Goal: Task Accomplishment & Management: Manage account settings

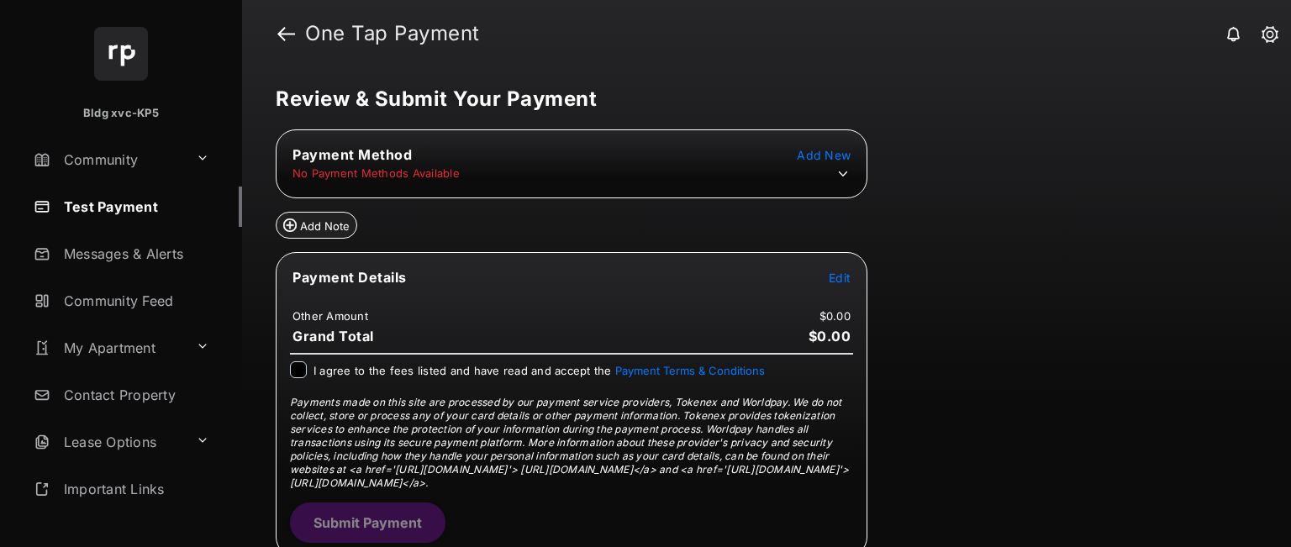
scroll to position [7, 0]
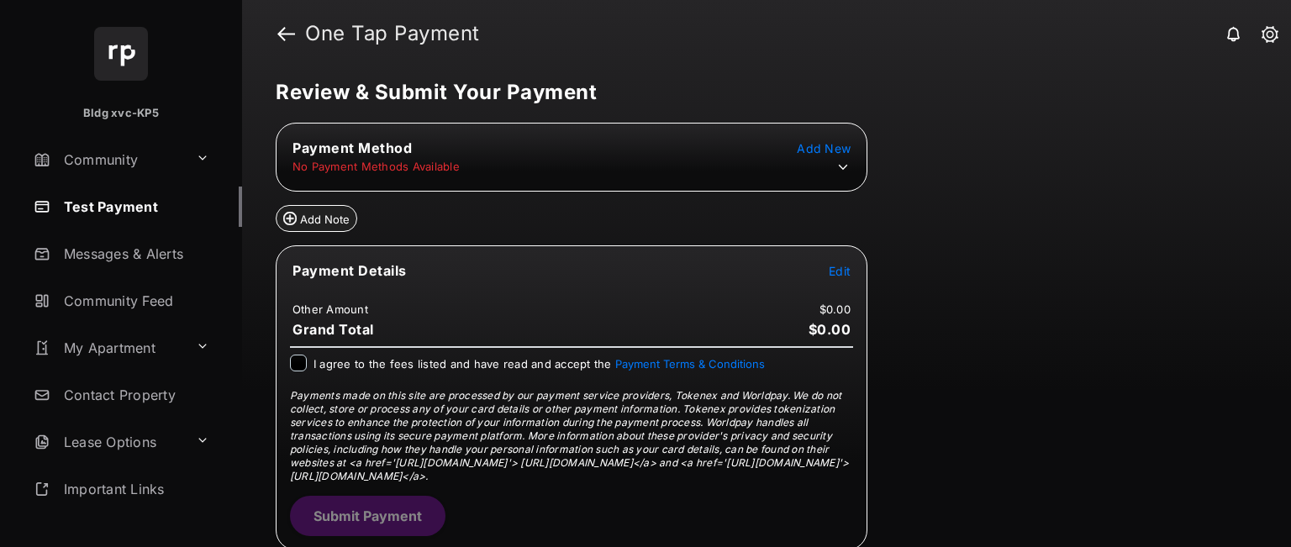
click at [839, 125] on span "Add New" at bounding box center [824, 148] width 54 height 14
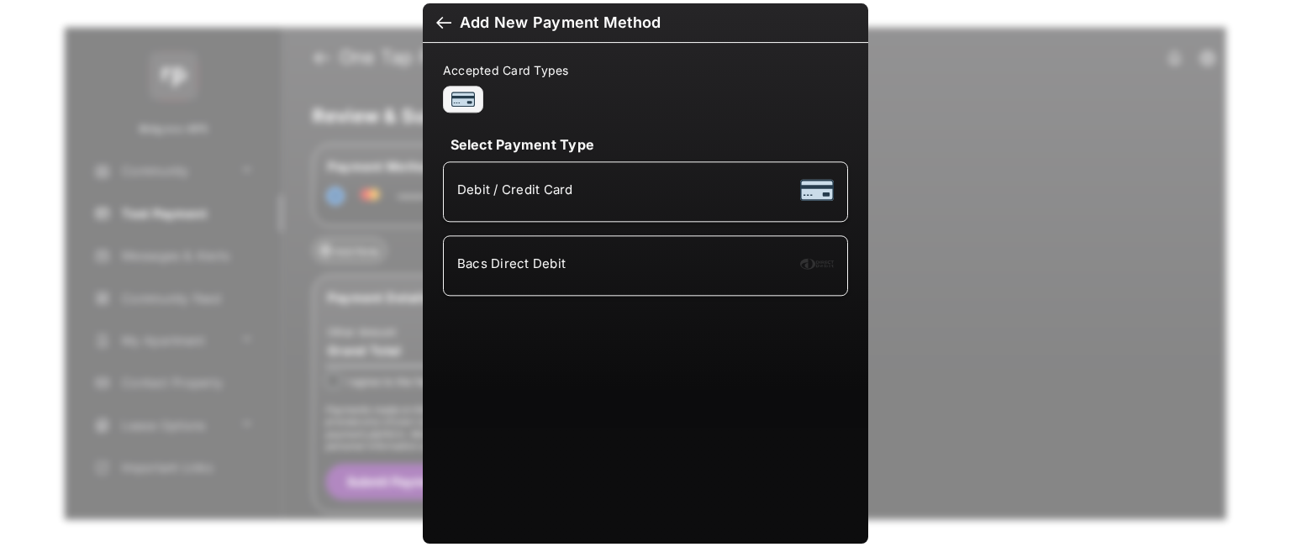
scroll to position [0, 0]
click at [572, 125] on li "Bacs Direct Debit" at bounding box center [645, 265] width 405 height 61
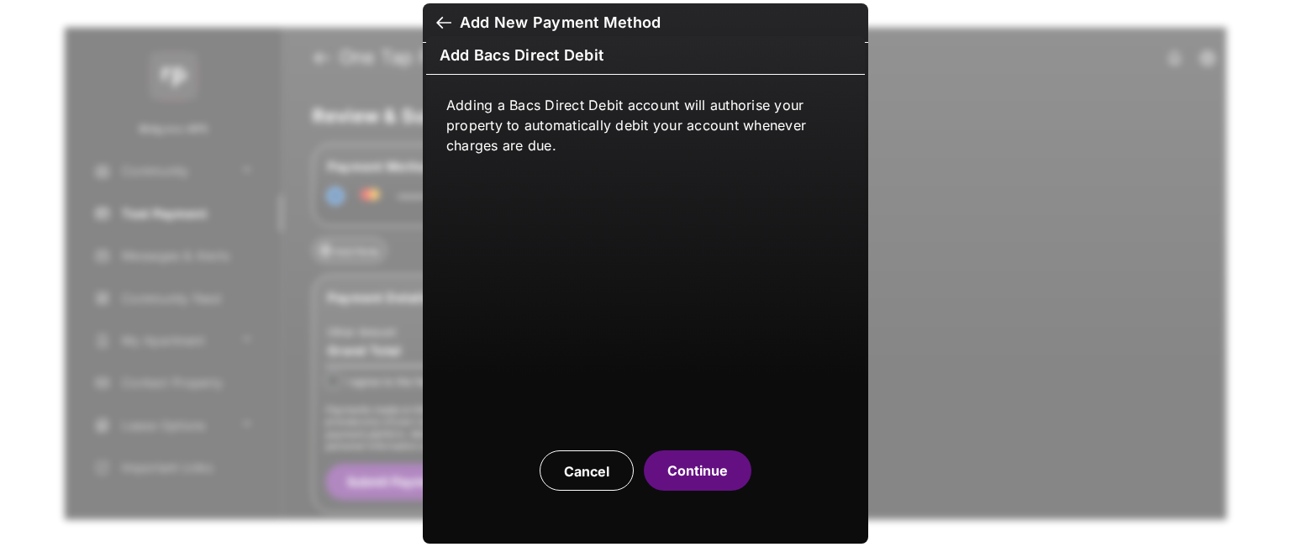
click at [685, 125] on button "Continue" at bounding box center [698, 470] width 108 height 40
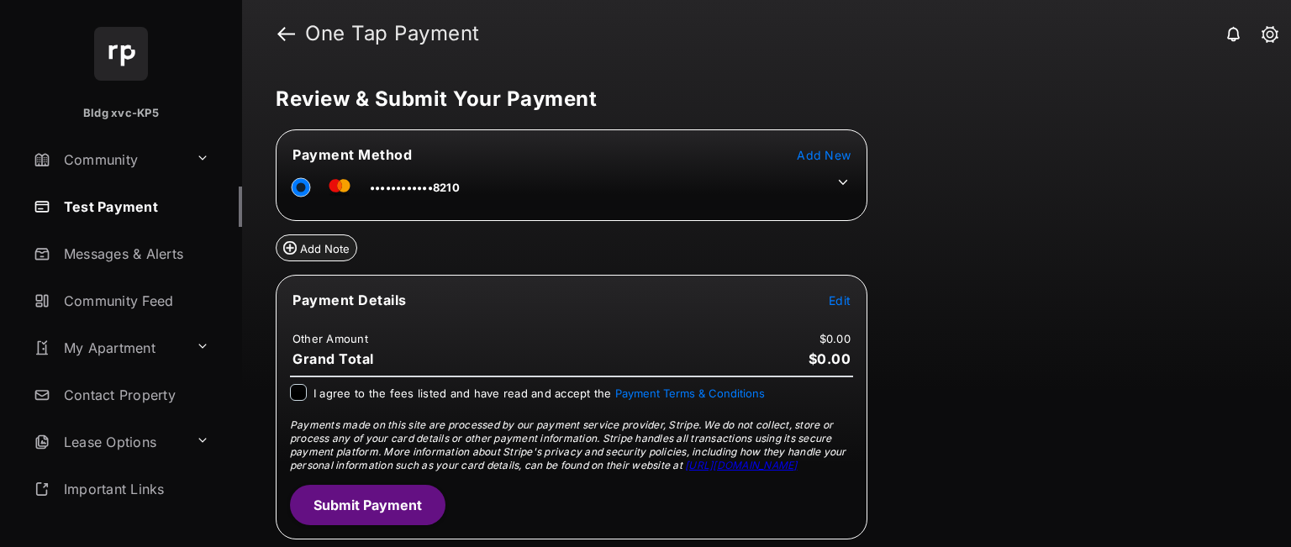
click at [125, 209] on link "Test Payment" at bounding box center [134, 207] width 215 height 40
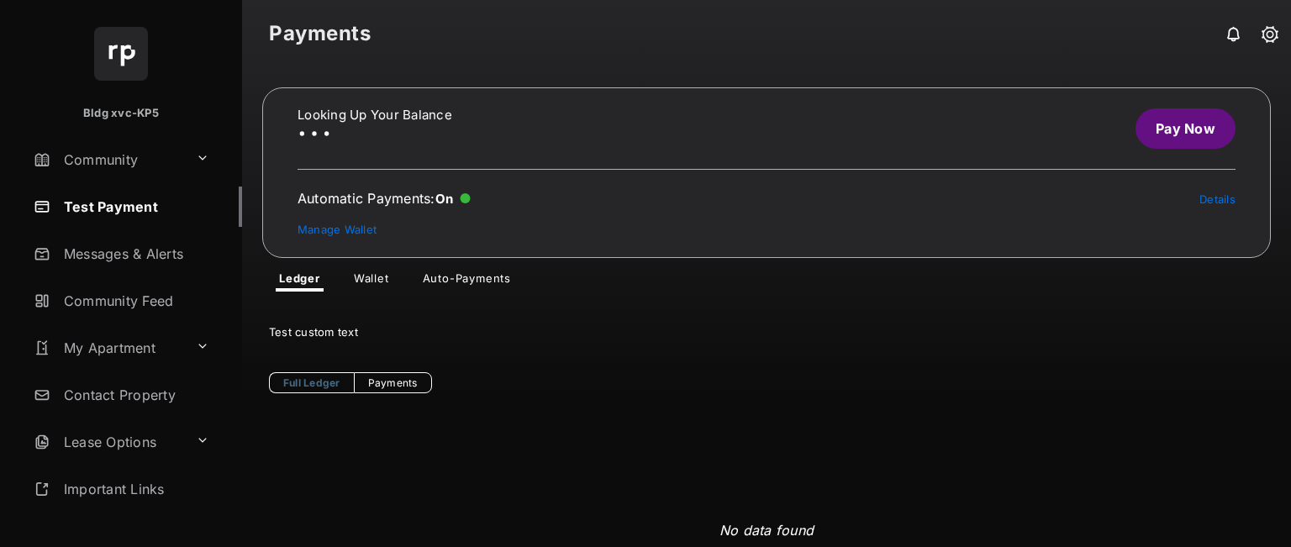
click at [478, 271] on link "Auto-Payments" at bounding box center [466, 281] width 115 height 20
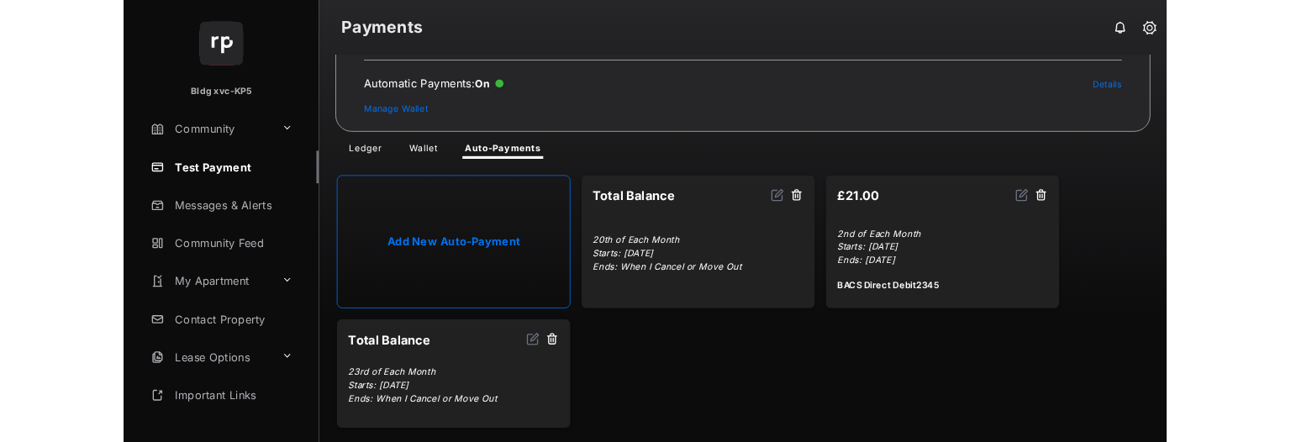
scroll to position [97, 0]
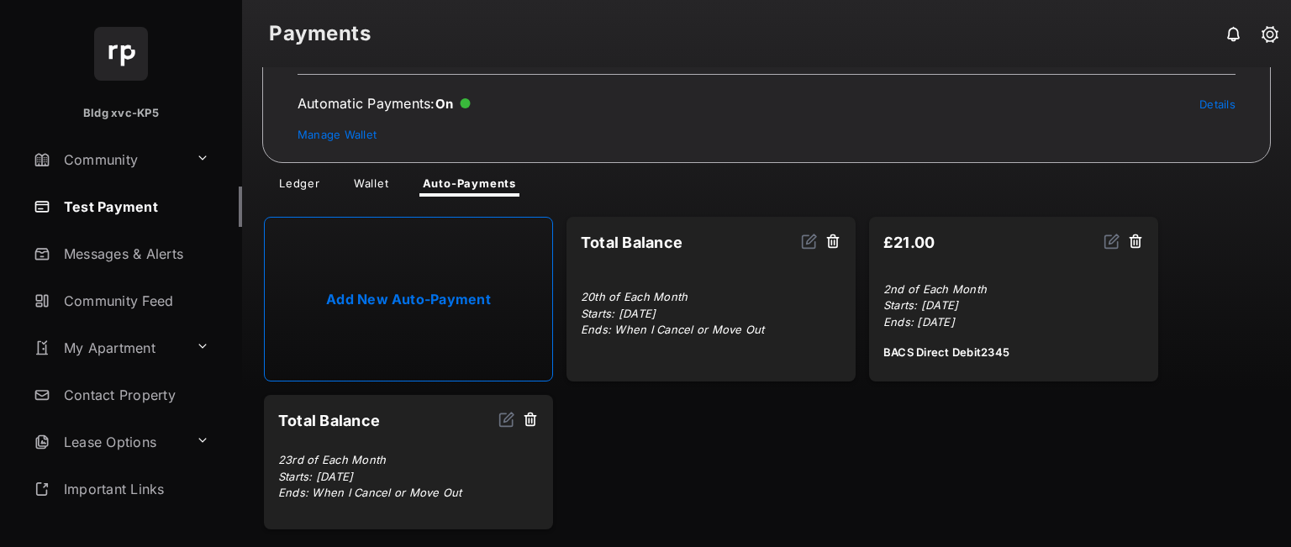
click at [510, 418] on img at bounding box center [506, 419] width 17 height 17
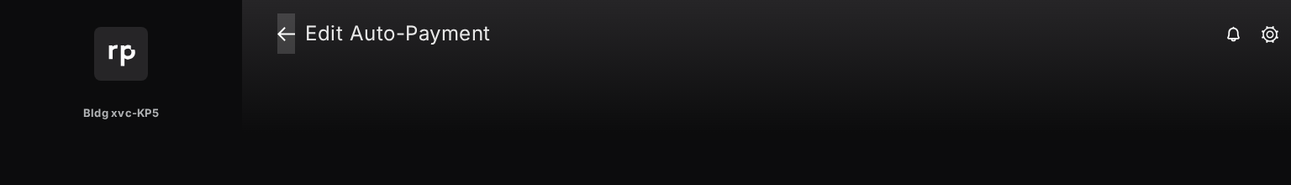
click at [279, 44] on link at bounding box center [286, 33] width 18 height 40
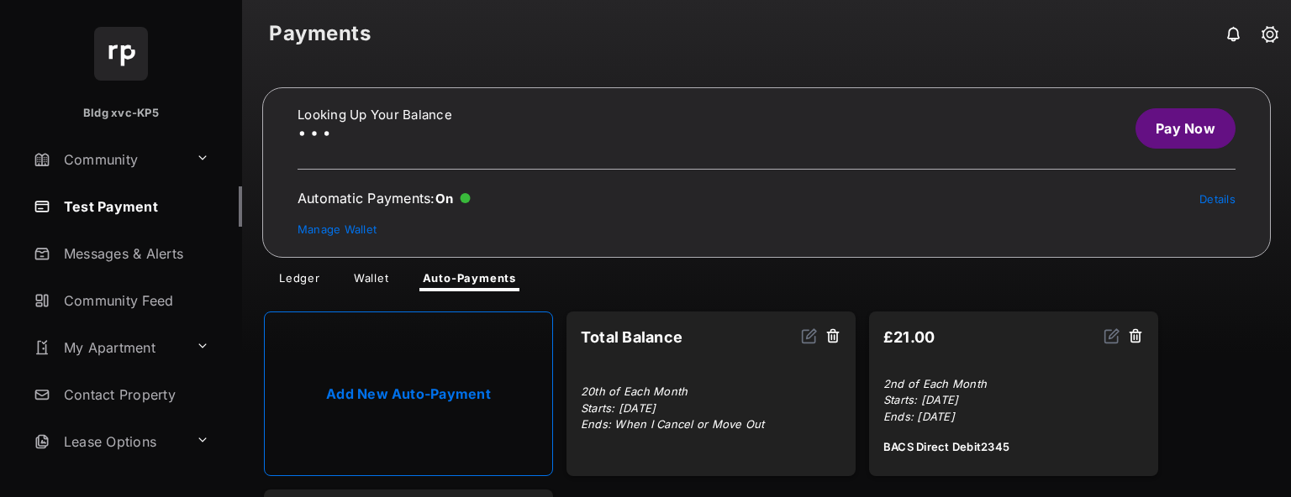
click at [807, 339] on img at bounding box center [809, 336] width 17 height 17
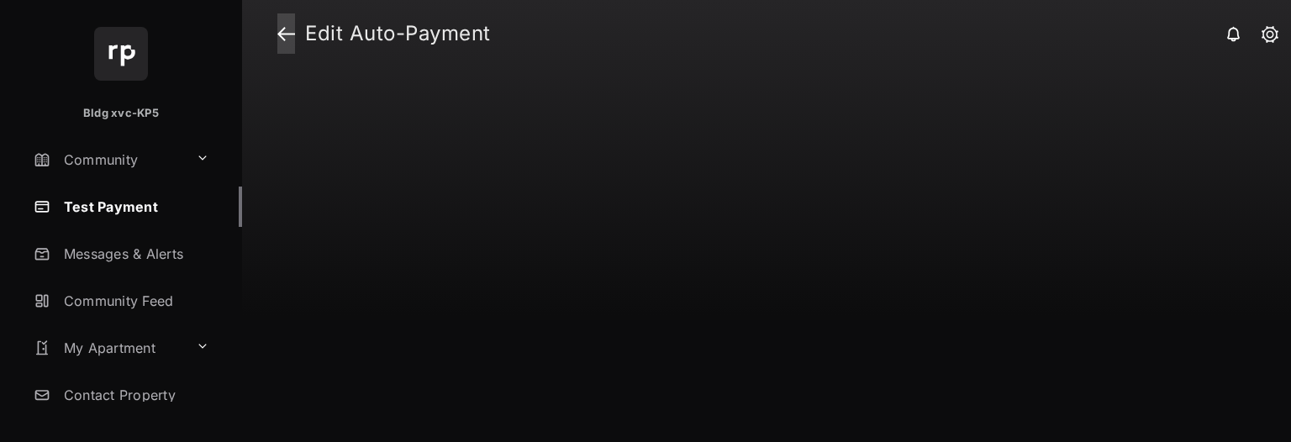
click at [285, 38] on link at bounding box center [286, 33] width 18 height 40
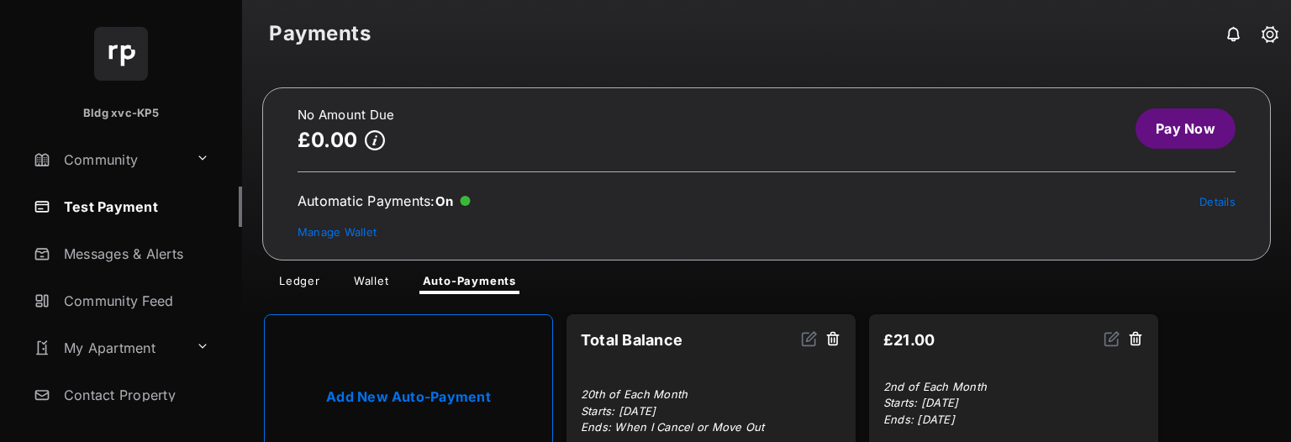
click at [1113, 332] on img at bounding box center [1111, 338] width 17 height 17
select select "**********"
select select "*"
select select "**********"
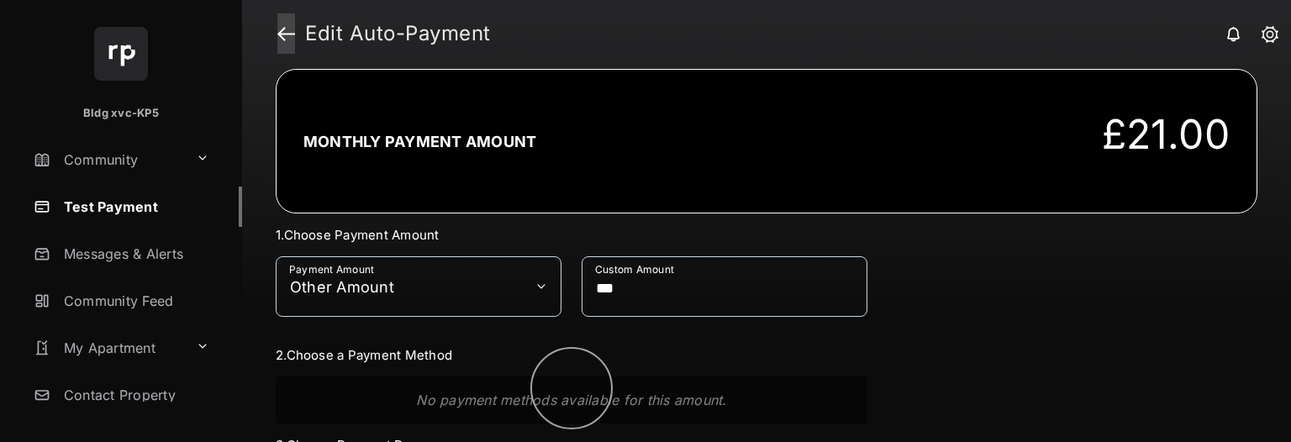
click at [286, 38] on link at bounding box center [286, 33] width 18 height 40
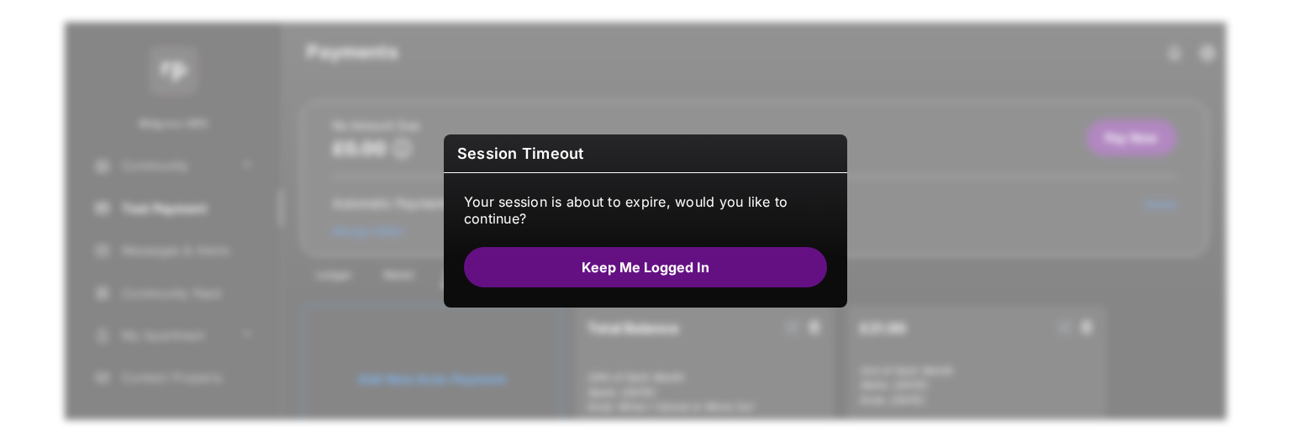
click at [713, 265] on button "Keep me logged in" at bounding box center [645, 267] width 363 height 40
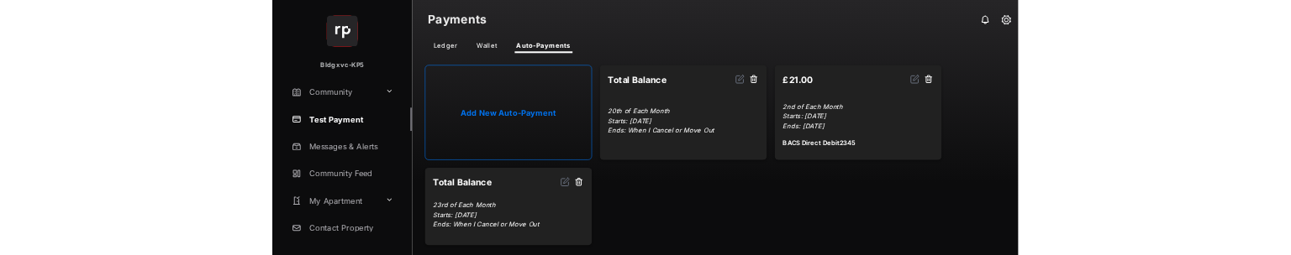
scroll to position [203, 0]
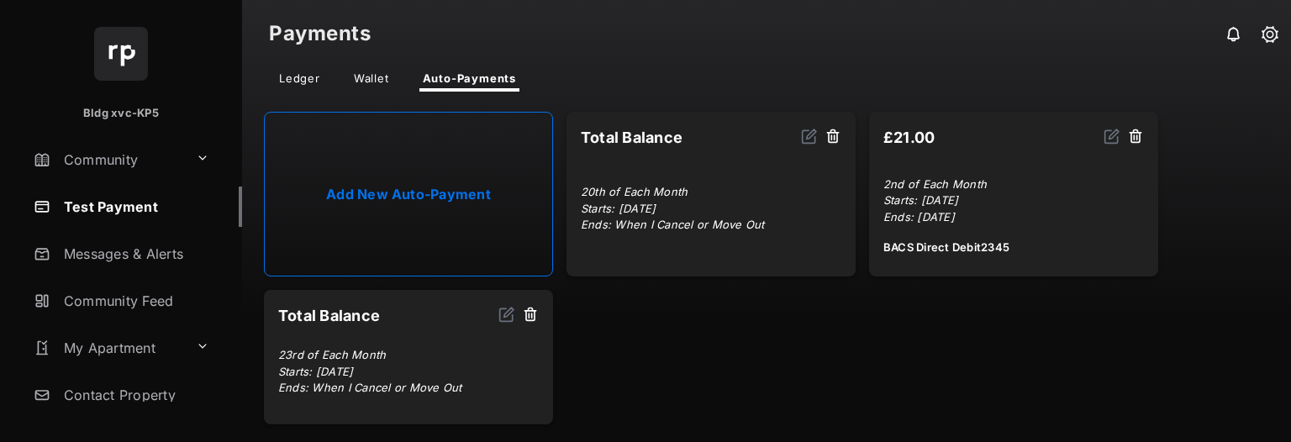
click at [506, 317] on img at bounding box center [506, 314] width 17 height 17
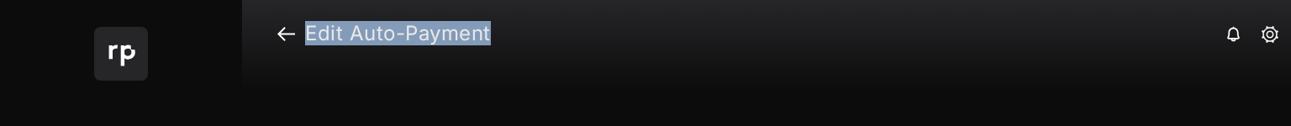
drag, startPoint x: 305, startPoint y: 30, endPoint x: 566, endPoint y: 43, distance: 260.8
click at [566, 43] on h1 "Edit Auto-Payment" at bounding box center [779, 34] width 969 height 20
copy strong "Edit Auto-Payment"
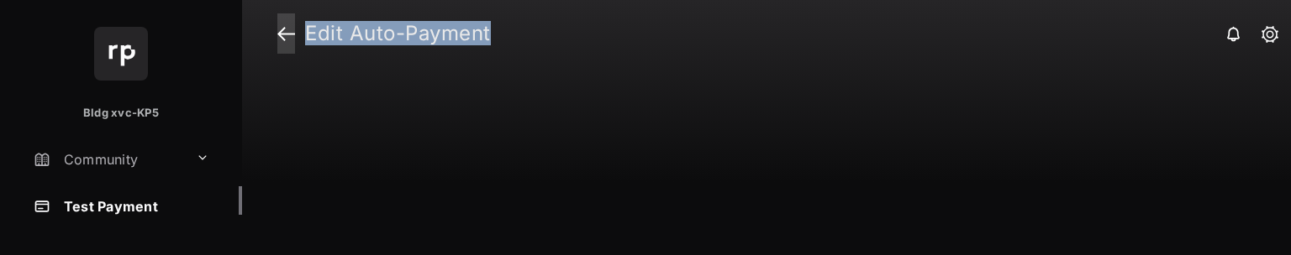
click at [283, 28] on link at bounding box center [286, 33] width 18 height 40
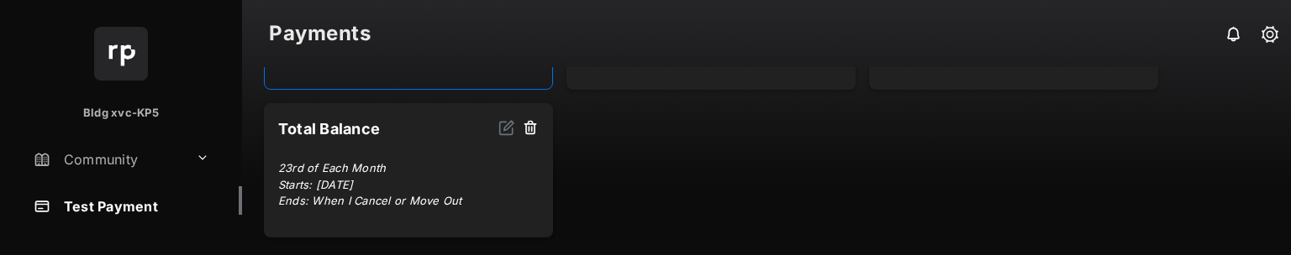
scroll to position [390, 0]
click at [504, 131] on img at bounding box center [506, 126] width 17 height 17
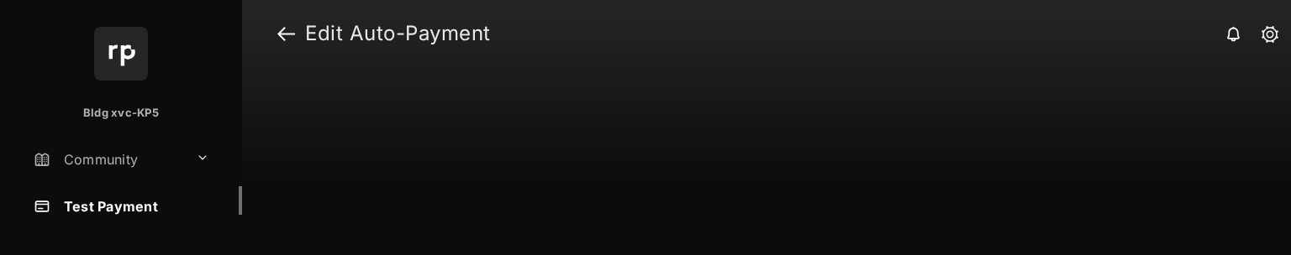
drag, startPoint x: 429, startPoint y: 83, endPoint x: 509, endPoint y: 129, distance: 93.0
click at [509, 129] on div at bounding box center [766, 161] width 1049 height 188
drag, startPoint x: 429, startPoint y: 139, endPoint x: 539, endPoint y: 158, distance: 111.8
click at [539, 158] on div at bounding box center [766, 161] width 1049 height 188
click at [282, 39] on link at bounding box center [286, 33] width 18 height 40
